Goal: Find specific page/section: Find specific page/section

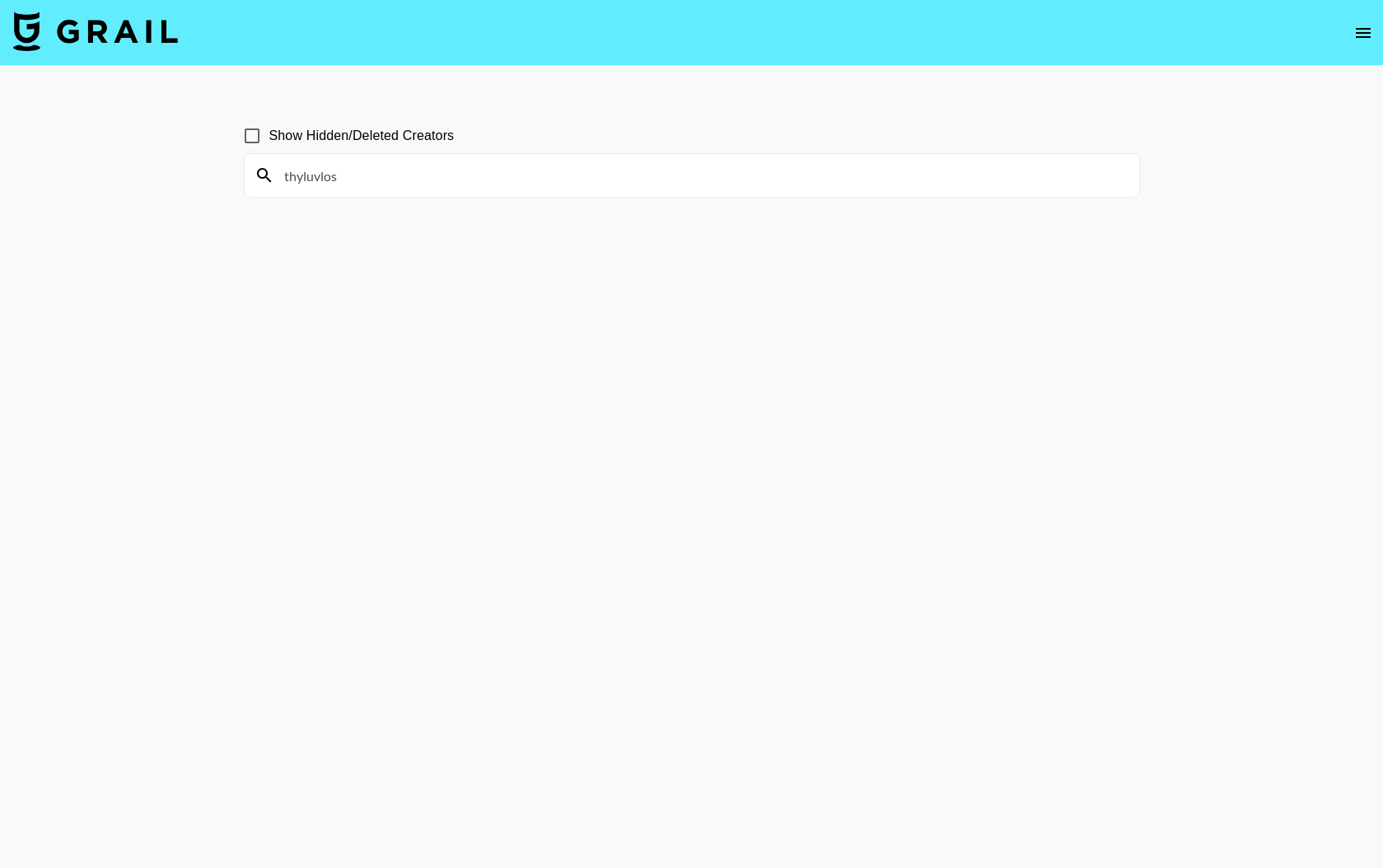
click at [1364, 34] on icon "open drawer" at bounding box center [1363, 33] width 20 height 20
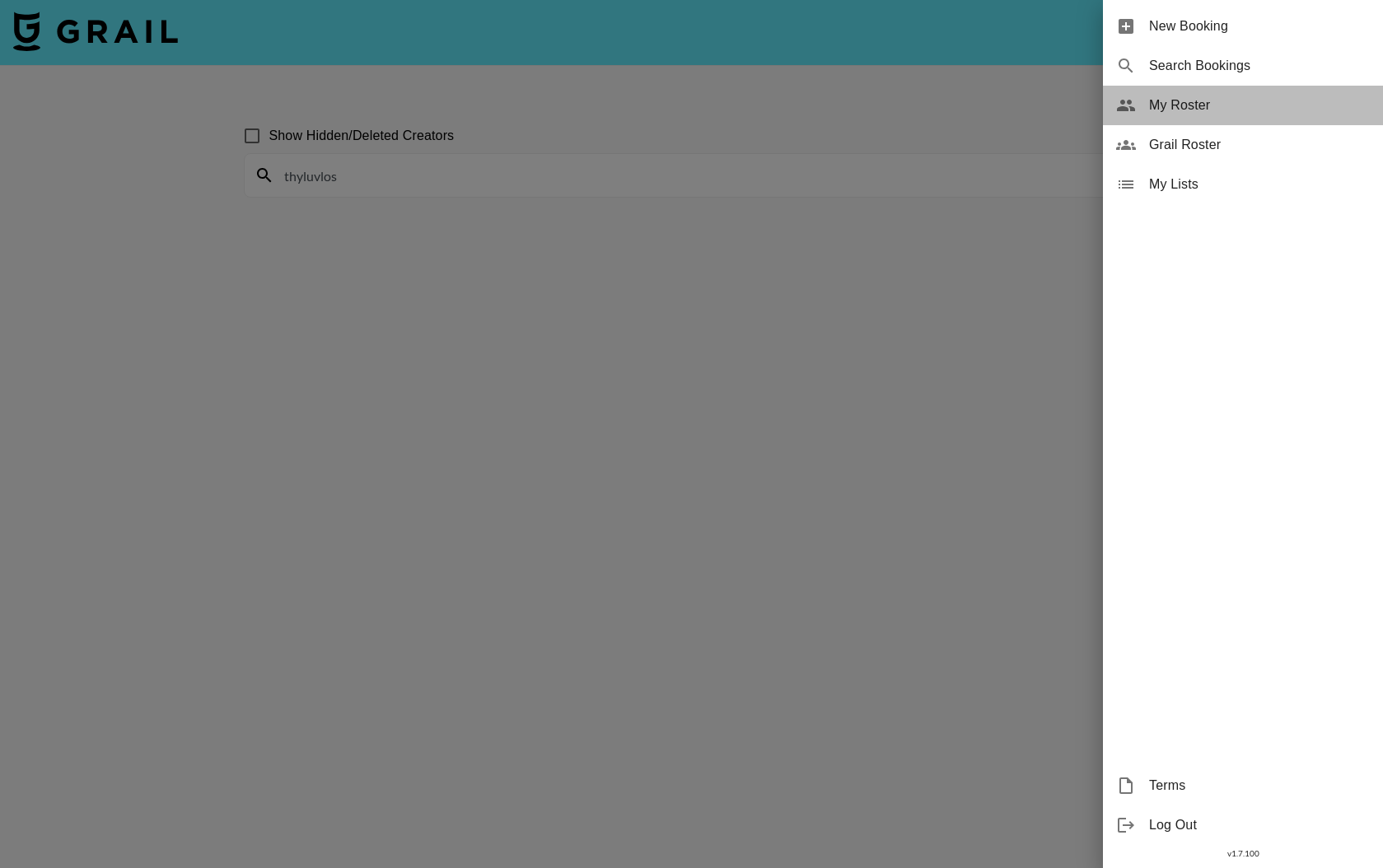
click at [1193, 100] on span "My Roster" at bounding box center [1260, 105] width 220 height 20
click at [1175, 102] on span "My Roster" at bounding box center [1260, 105] width 220 height 20
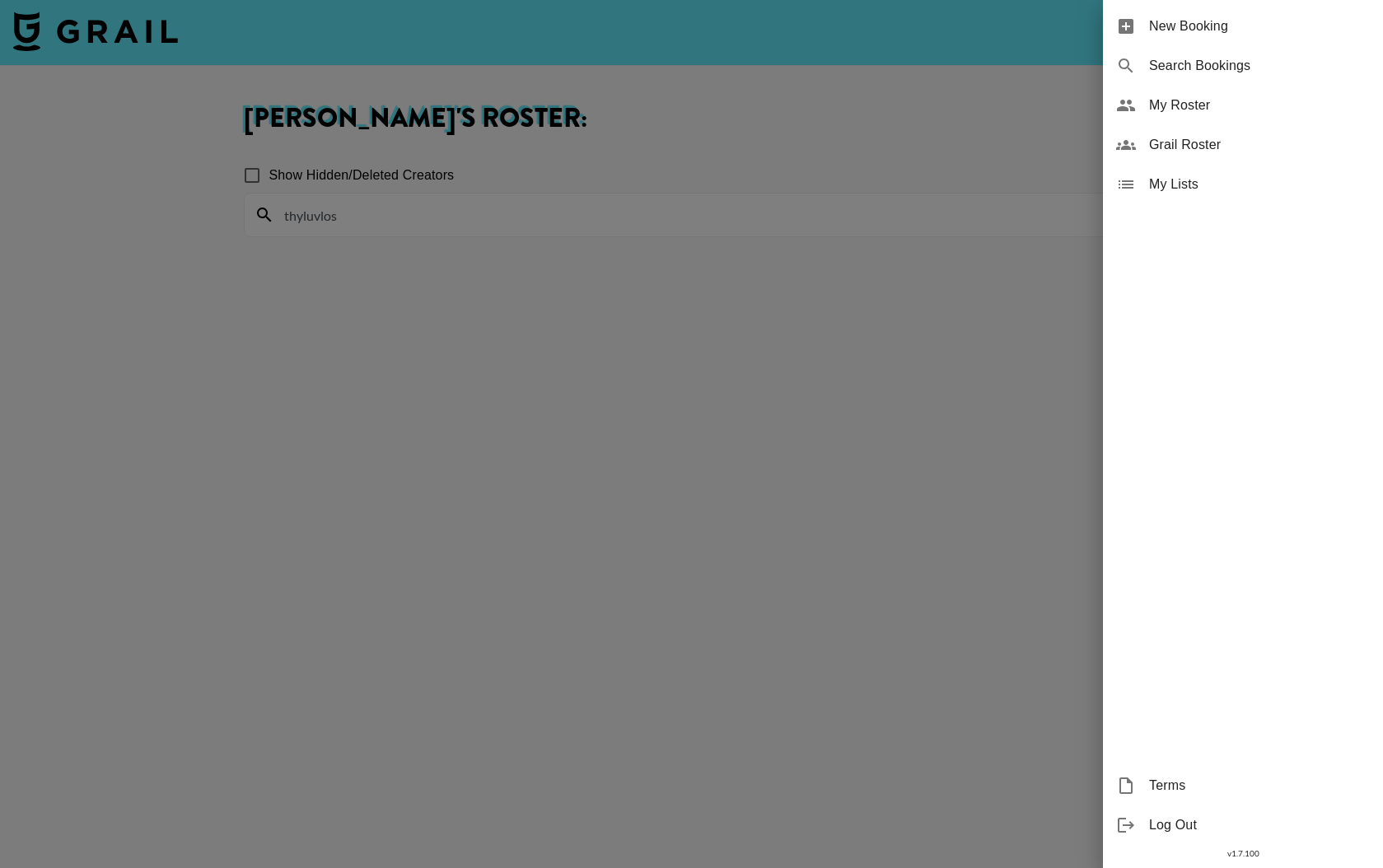
click at [246, 175] on div at bounding box center [692, 434] width 1383 height 868
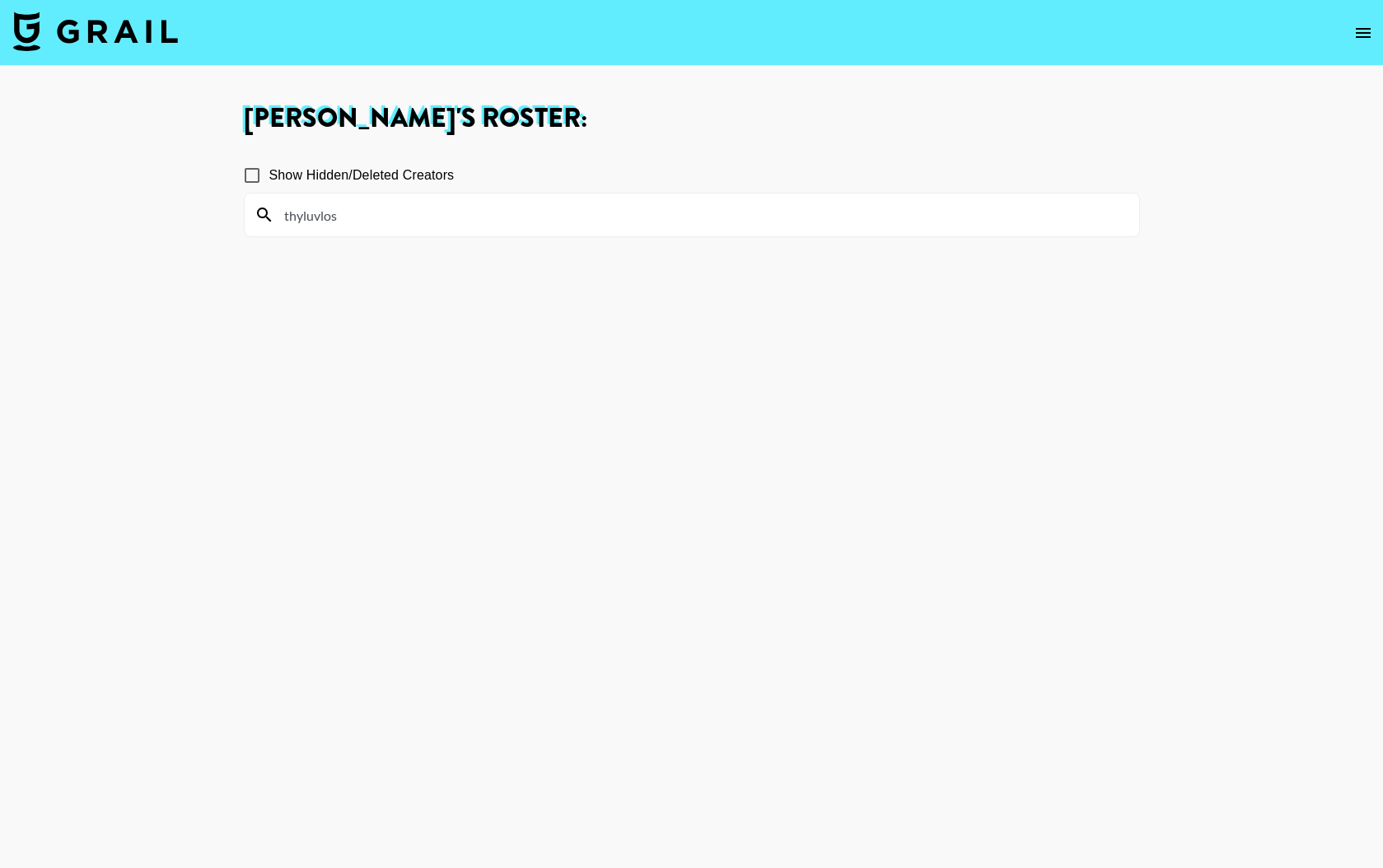
click at [255, 177] on input "Show Hidden/Deleted Creators" at bounding box center [252, 176] width 34 height 34
click at [249, 169] on input "Show Hidden/Deleted Creators" at bounding box center [252, 176] width 34 height 34
checkbox input "false"
drag, startPoint x: 363, startPoint y: 210, endPoint x: 245, endPoint y: 209, distance: 118.0
click at [245, 211] on div "thyluvlos" at bounding box center [692, 215] width 895 height 43
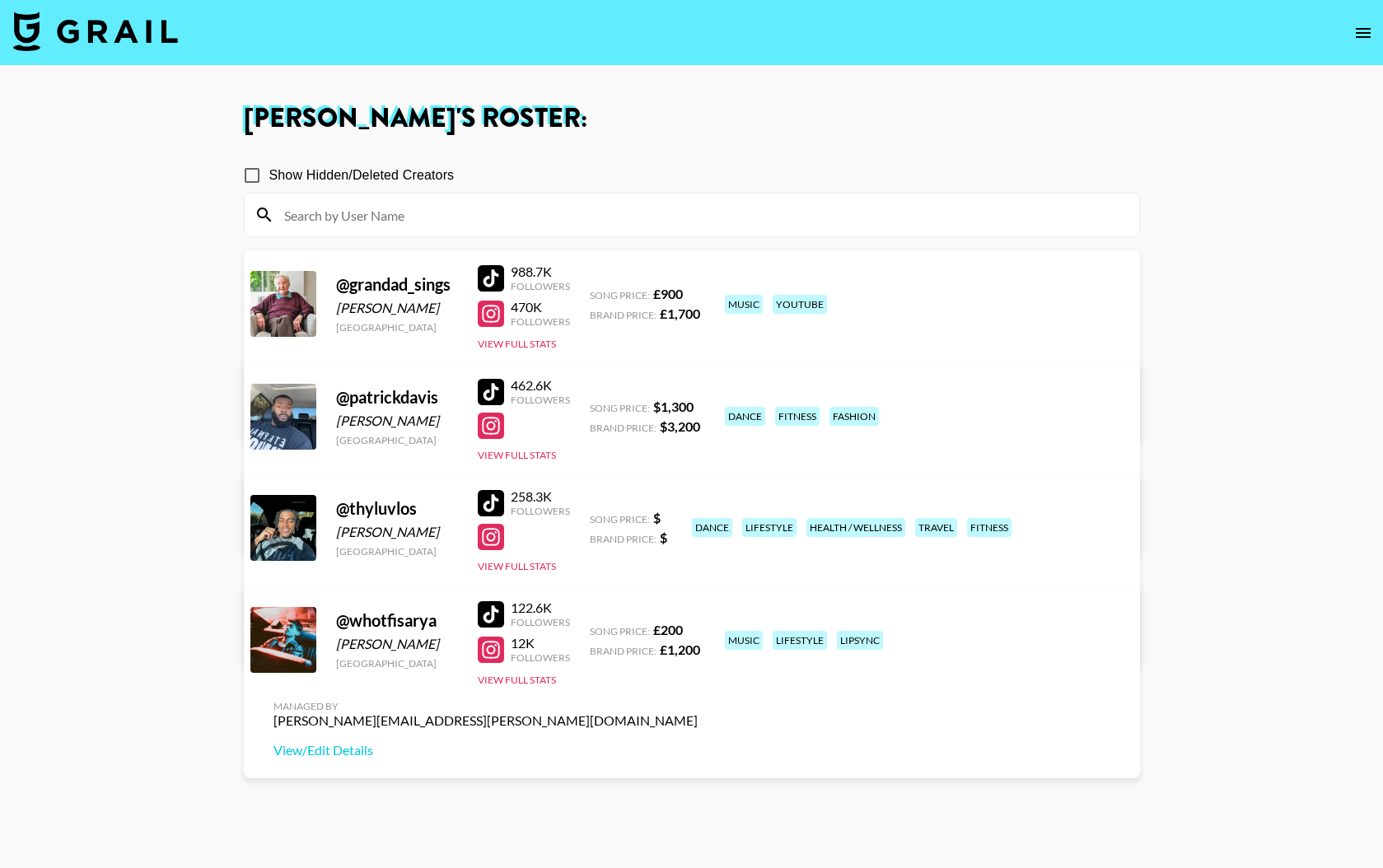
click at [635, 518] on span "Song Price:" at bounding box center [620, 519] width 60 height 12
